Goal: Transaction & Acquisition: Purchase product/service

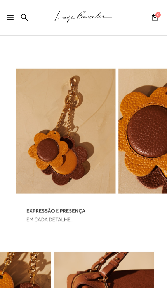
scroll to position [903, 0]
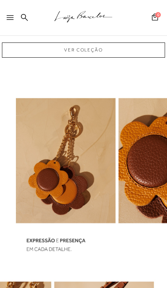
click at [26, 21] on link at bounding box center [24, 18] width 7 height 10
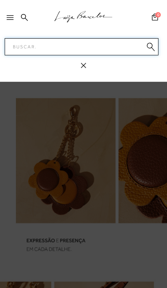
scroll to position [882, 0]
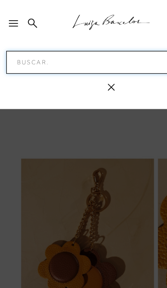
click at [80, 51] on input "Pesquisar" at bounding box center [82, 46] width 154 height 17
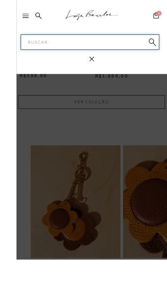
scroll to position [840, 0]
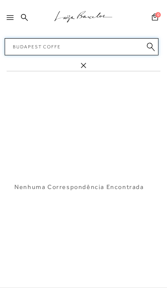
type input "budapest coffee"
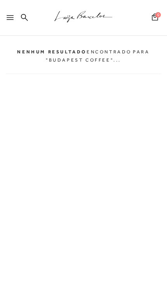
click at [25, 16] on icon at bounding box center [24, 17] width 7 height 7
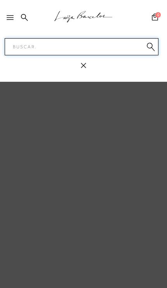
scroll to position [0, 0]
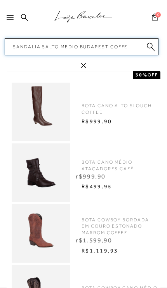
type input "sandalia salto medio budapest coffee"
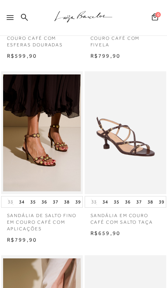
scroll to position [215, 0]
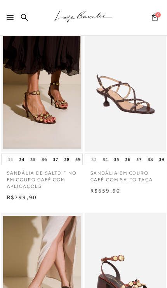
click at [53, 113] on img at bounding box center [42, 90] width 78 height 117
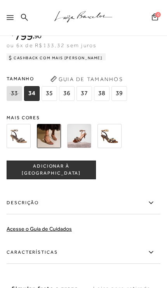
scroll to position [375, 0]
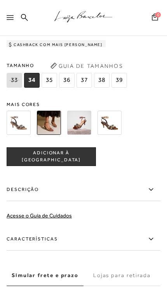
click at [30, 192] on label "Descrição" at bounding box center [84, 189] width 154 height 23
click at [0, 0] on input "Descrição" at bounding box center [0, 0] width 0 height 0
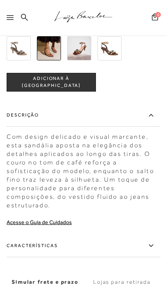
scroll to position [534, 0]
